Goal: Use online tool/utility

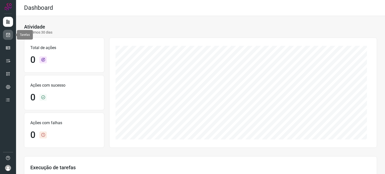
click at [9, 35] on icon at bounding box center [8, 34] width 5 height 5
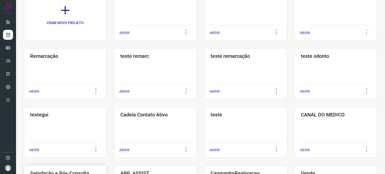
scroll to position [100, 0]
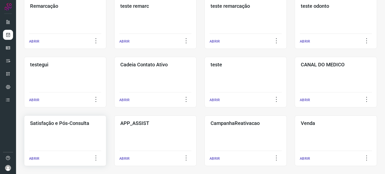
click at [60, 135] on div "Satisfação e Pós-Consulta ABRIR" at bounding box center [65, 140] width 82 height 51
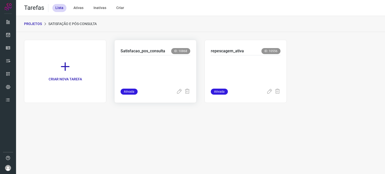
click at [148, 60] on p at bounding box center [156, 70] width 70 height 25
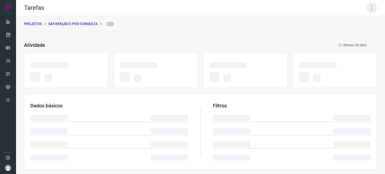
click at [368, 9] on icon at bounding box center [371, 8] width 11 height 11
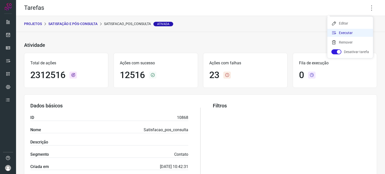
click at [342, 31] on li "Executar" at bounding box center [350, 33] width 46 height 8
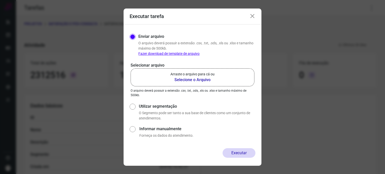
click at [209, 74] on p "Arraste o arquivo para cá ou" at bounding box center [192, 74] width 44 height 5
click at [0, 0] on input "Arraste o arquivo para cá ou Selecione o Arquivo" at bounding box center [0, 0] width 0 height 0
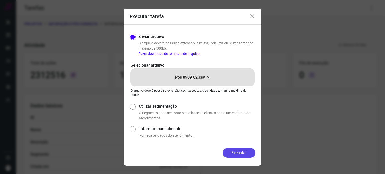
click at [235, 152] on button "Executar" at bounding box center [238, 153] width 33 height 10
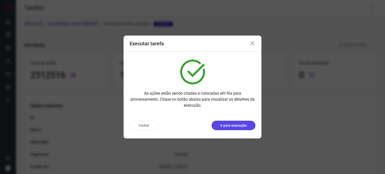
click at [232, 126] on p "Ir para execução" at bounding box center [233, 125] width 26 height 5
